Goal: Transaction & Acquisition: Purchase product/service

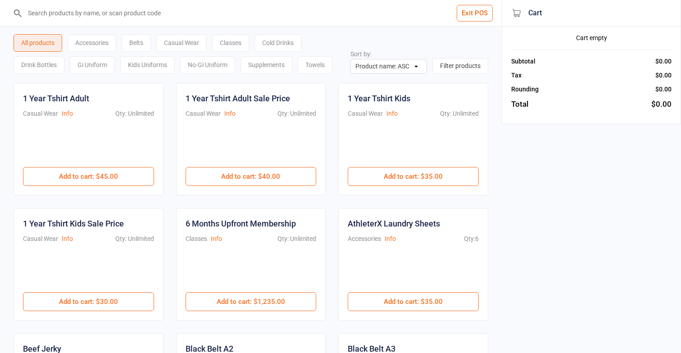
click at [286, 44] on div "Cold Drinks" at bounding box center [277, 43] width 47 height 18
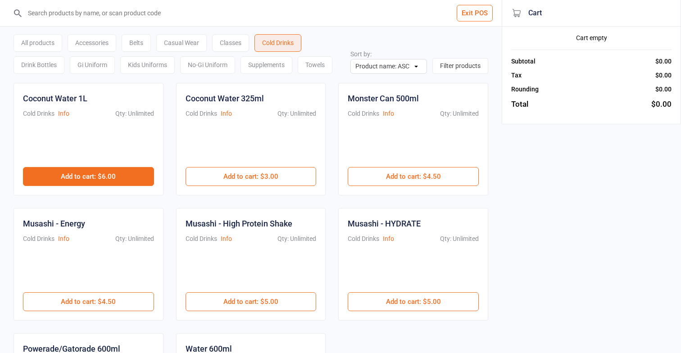
click at [145, 183] on button "Add to cart : $6.00" at bounding box center [88, 176] width 131 height 19
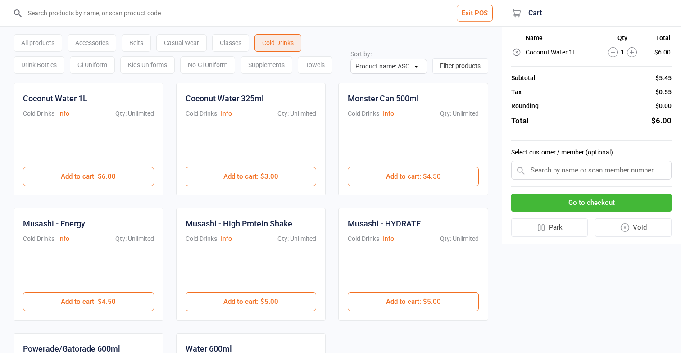
click at [593, 195] on button "Go to checkout" at bounding box center [591, 203] width 160 height 18
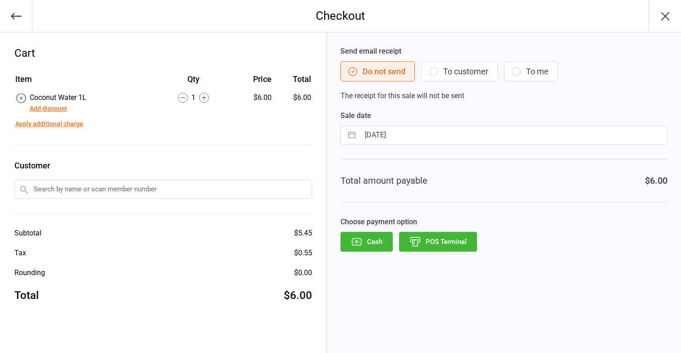
click at [452, 241] on button "POS Terminal" at bounding box center [438, 242] width 78 height 20
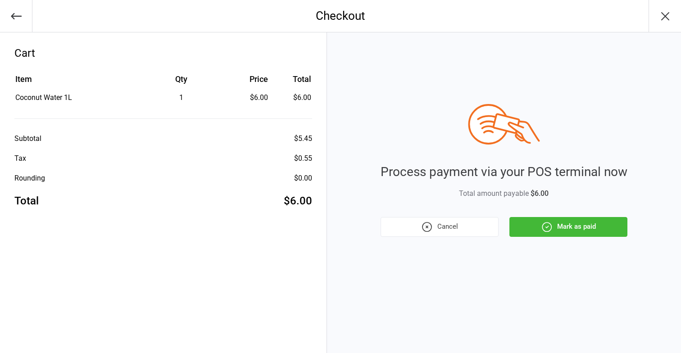
click at [560, 228] on button "Mark as paid" at bounding box center [568, 227] width 118 height 20
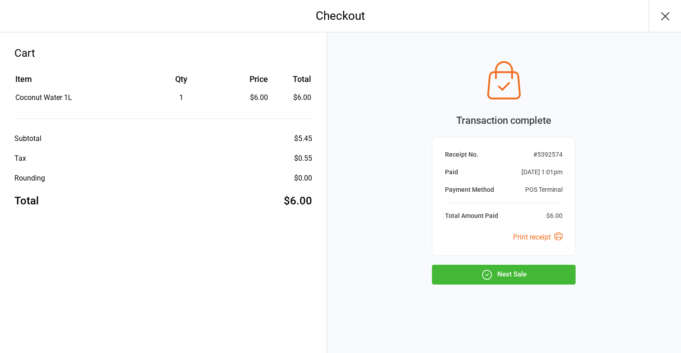
click at [528, 265] on button "Next Sale" at bounding box center [504, 275] width 144 height 20
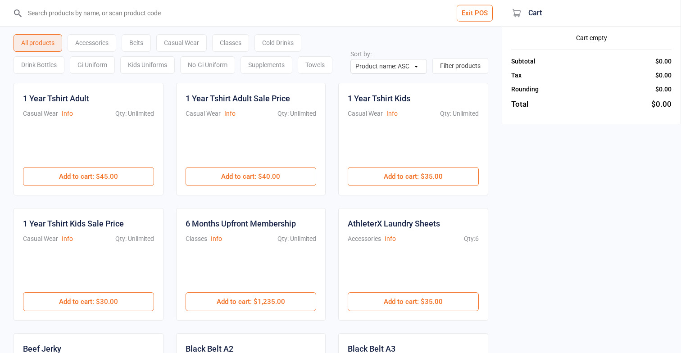
click at [187, 39] on div "Casual Wear" at bounding box center [181, 43] width 50 height 18
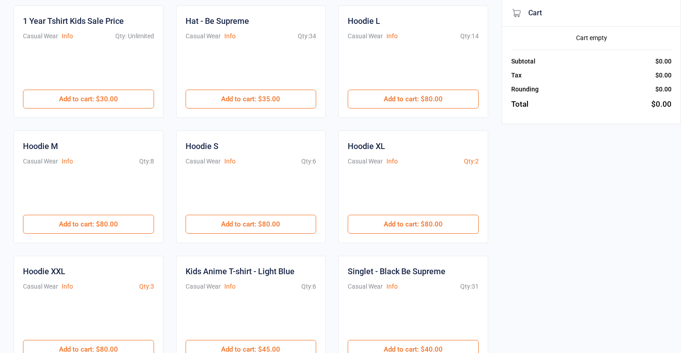
scroll to position [202, 0]
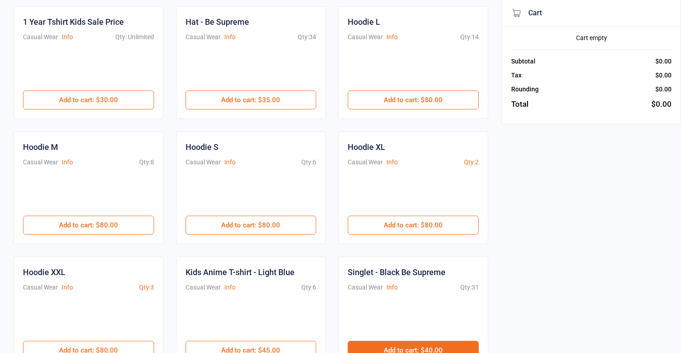
click at [394, 344] on button "Add to cart : $40.00" at bounding box center [413, 350] width 131 height 19
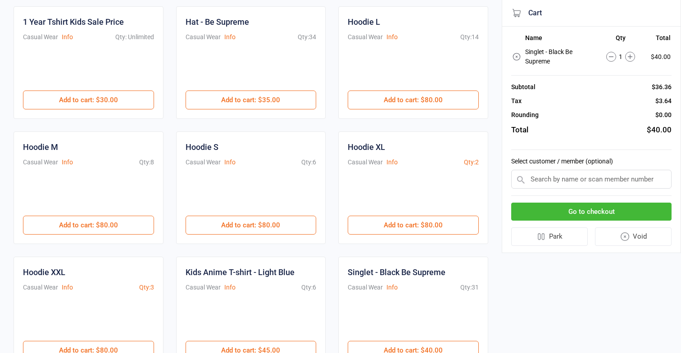
click at [584, 210] on button "Go to checkout" at bounding box center [591, 212] width 160 height 18
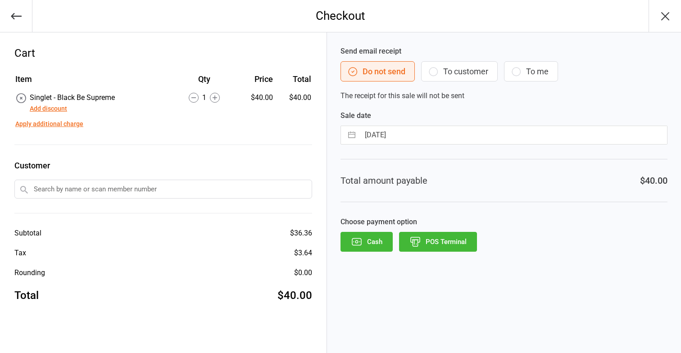
click at [438, 241] on button "POS Terminal" at bounding box center [438, 242] width 78 height 20
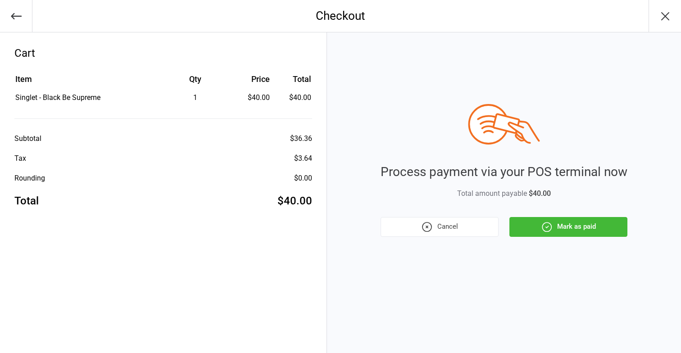
click at [521, 228] on button "Mark as paid" at bounding box center [568, 227] width 118 height 20
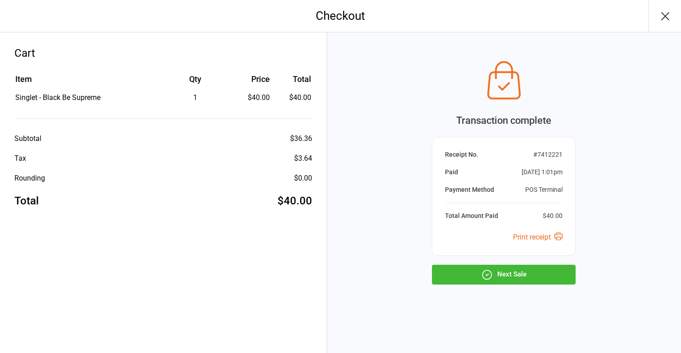
click at [478, 273] on button "Next Sale" at bounding box center [504, 275] width 144 height 20
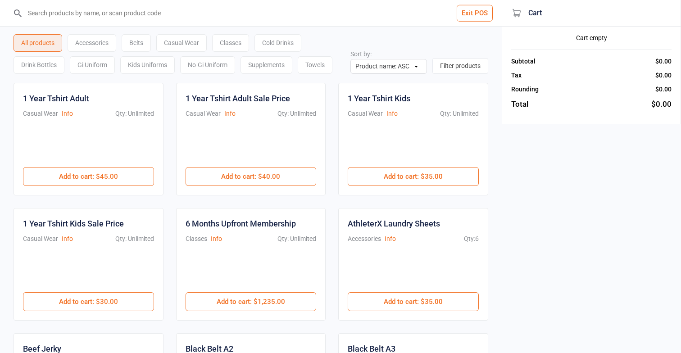
click at [243, 42] on div "Classes" at bounding box center [230, 43] width 37 height 18
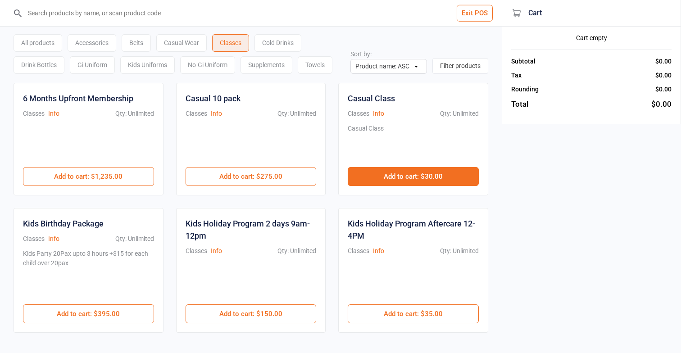
click at [447, 169] on button "Add to cart : $30.00" at bounding box center [413, 176] width 131 height 19
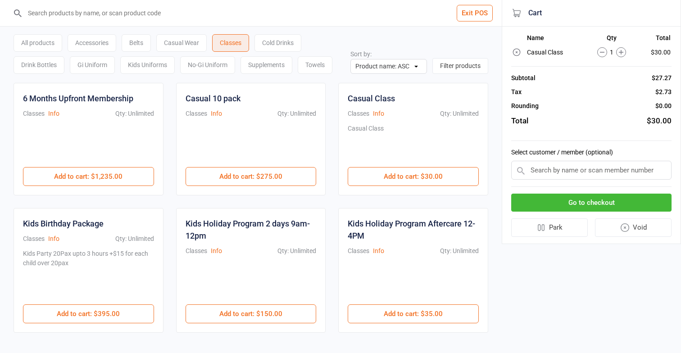
click at [589, 201] on button "Go to checkout" at bounding box center [591, 203] width 160 height 18
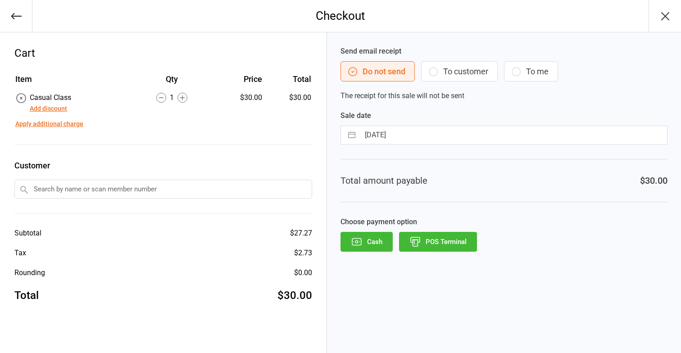
click at [444, 242] on button "POS Terminal" at bounding box center [438, 242] width 78 height 20
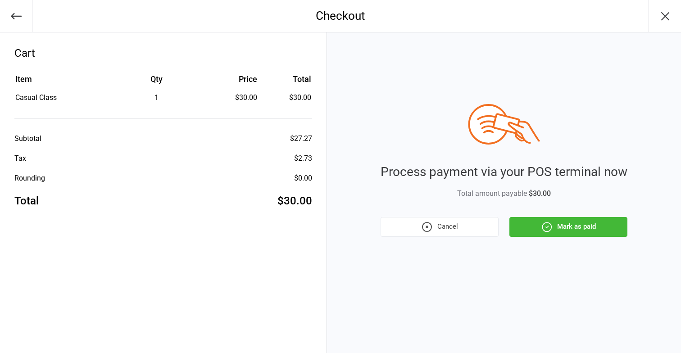
click at [453, 242] on div "Process payment via your POS terminal now Total amount payable $30.00 Cancel Ma…" at bounding box center [504, 192] width 354 height 321
click at [561, 221] on button "Mark as paid" at bounding box center [568, 227] width 118 height 20
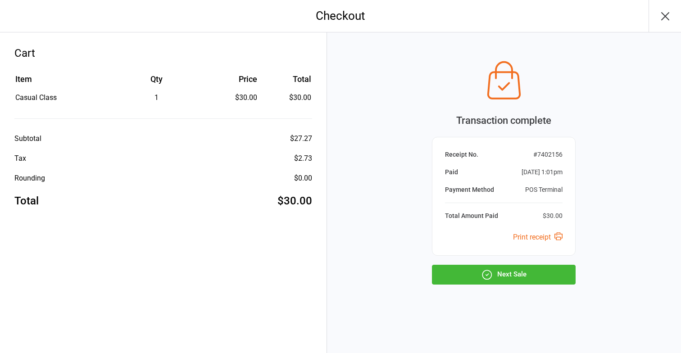
click at [551, 283] on button "Next Sale" at bounding box center [504, 275] width 144 height 20
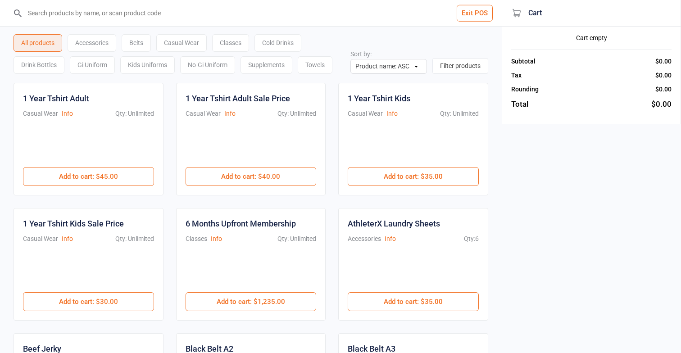
click at [270, 65] on div "Supplements" at bounding box center [266, 65] width 52 height 18
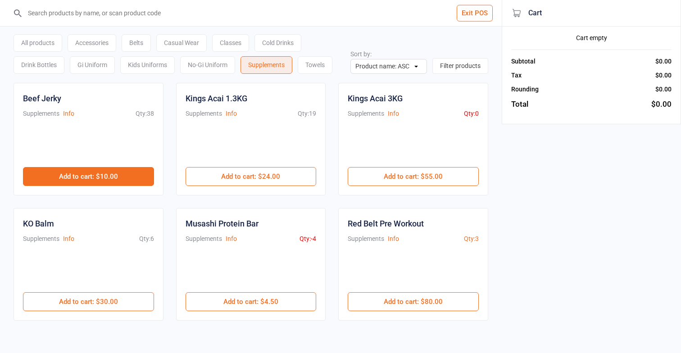
click at [97, 178] on button "Add to cart : $10.00" at bounding box center [88, 176] width 131 height 19
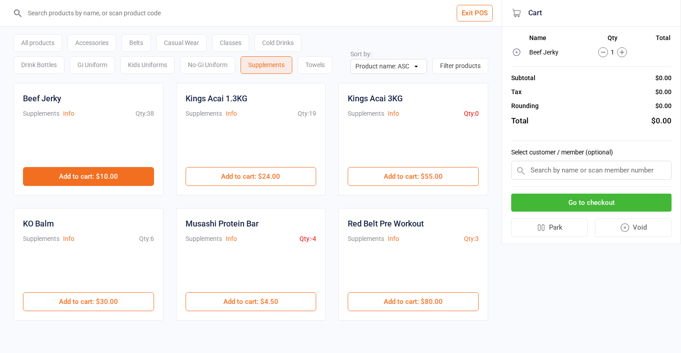
click at [97, 178] on button "Add to cart : $10.00" at bounding box center [88, 176] width 131 height 19
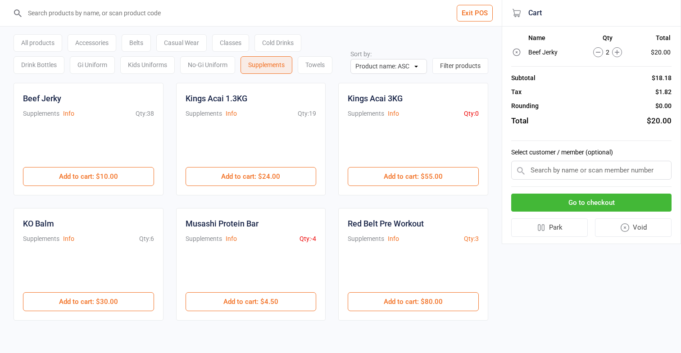
click at [625, 194] on button "Go to checkout" at bounding box center [591, 203] width 160 height 18
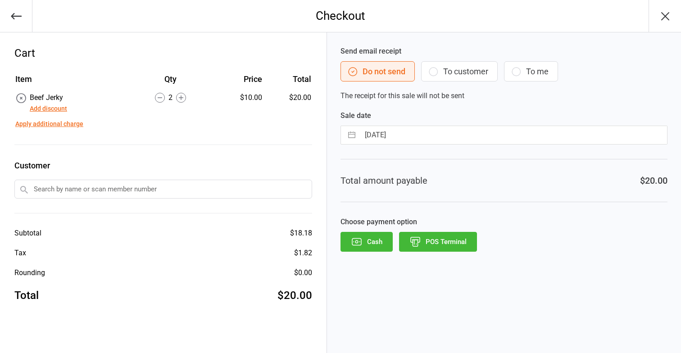
click at [465, 240] on button "POS Terminal" at bounding box center [438, 242] width 78 height 20
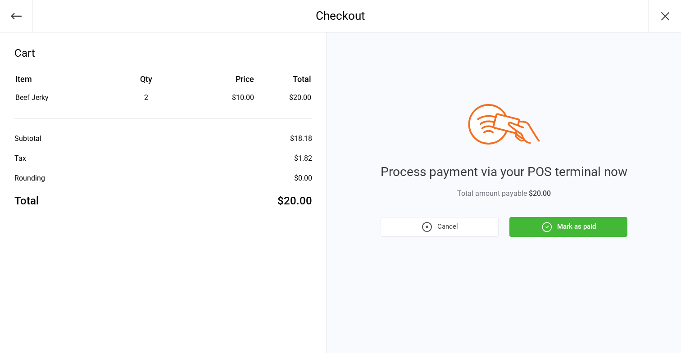
click at [570, 223] on button "Mark as paid" at bounding box center [568, 227] width 118 height 20
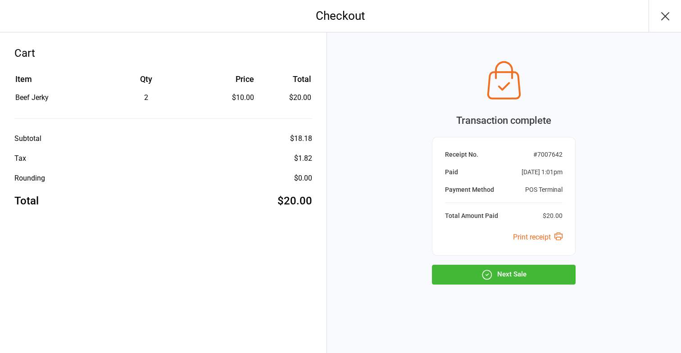
click at [529, 276] on button "Next Sale" at bounding box center [504, 275] width 144 height 20
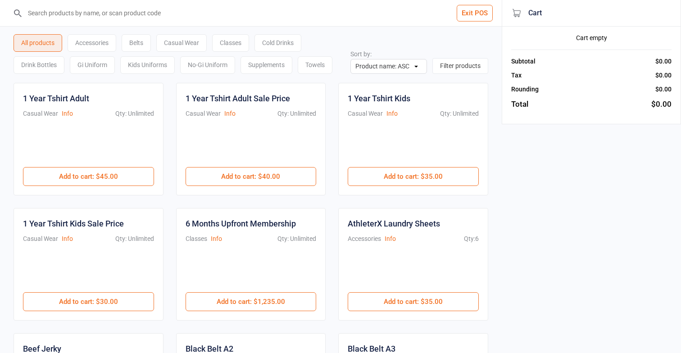
click at [281, 42] on div "Cold Drinks" at bounding box center [277, 43] width 47 height 18
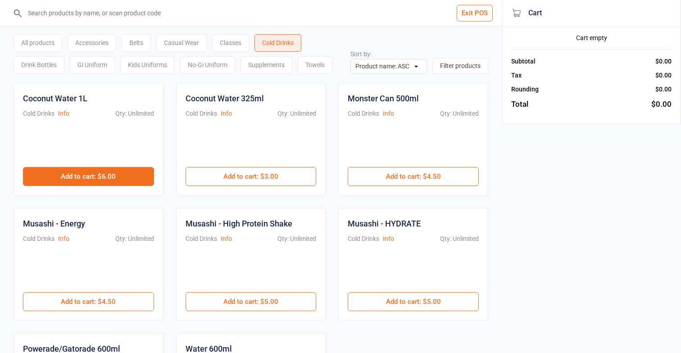
click at [123, 177] on button "Add to cart : $6.00" at bounding box center [88, 176] width 131 height 19
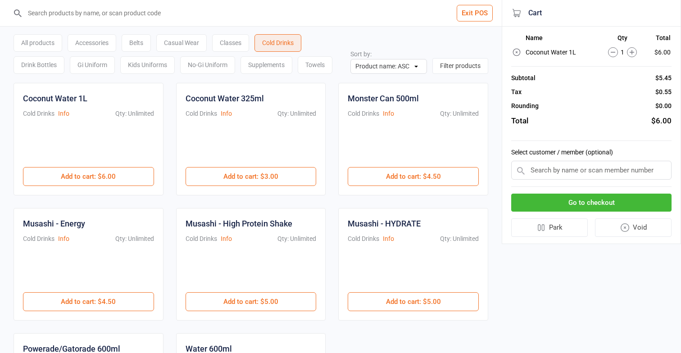
click at [535, 196] on button "Go to checkout" at bounding box center [591, 203] width 160 height 18
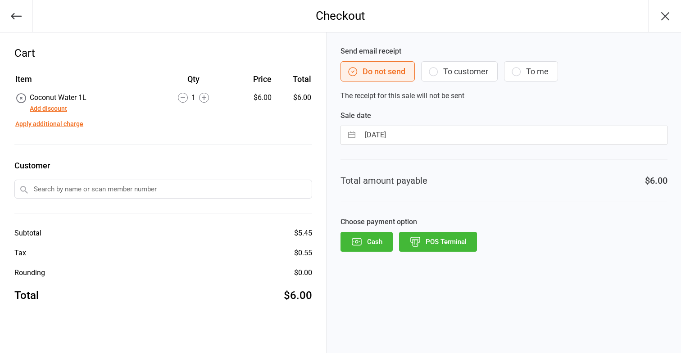
click at [429, 249] on button "POS Terminal" at bounding box center [438, 242] width 78 height 20
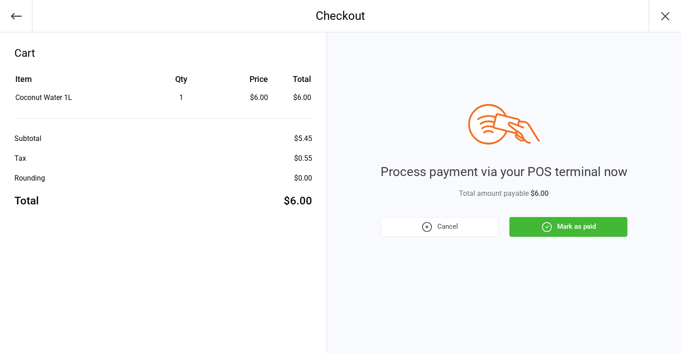
click at [535, 226] on button "Mark as paid" at bounding box center [568, 227] width 118 height 20
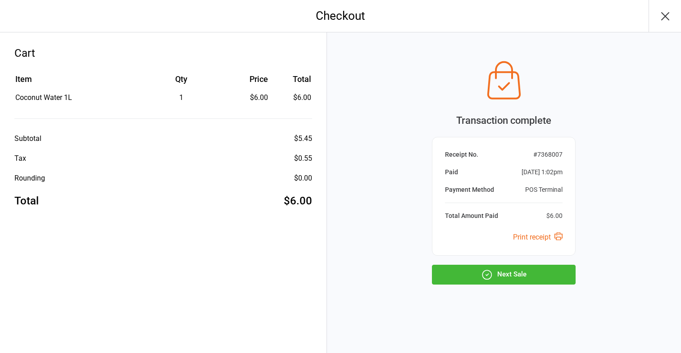
click at [516, 276] on button "Next Sale" at bounding box center [504, 275] width 144 height 20
